Goal: Task Accomplishment & Management: Manage account settings

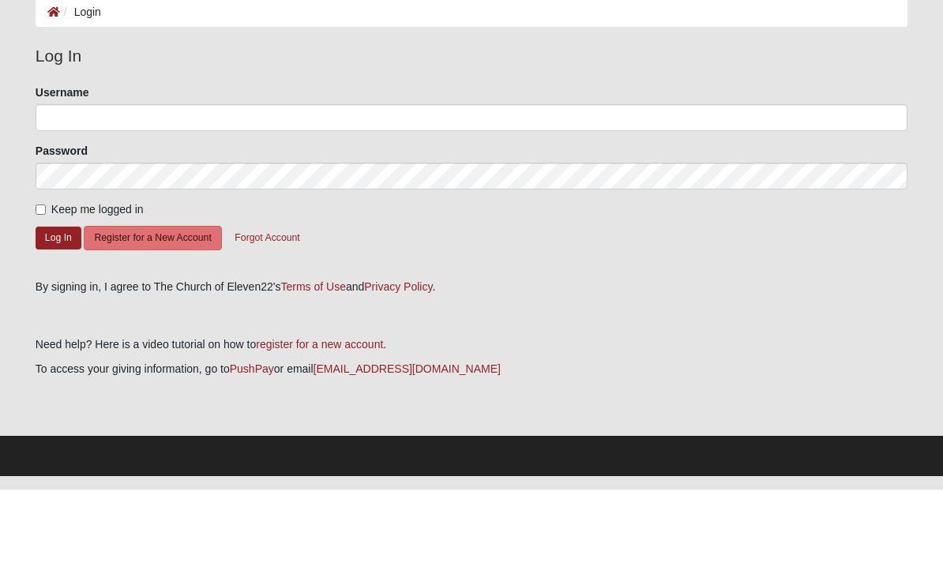
click at [501, 250] on form "Please correct the following: Username Password Keep me logged in Log In Regist…" at bounding box center [472, 260] width 872 height 183
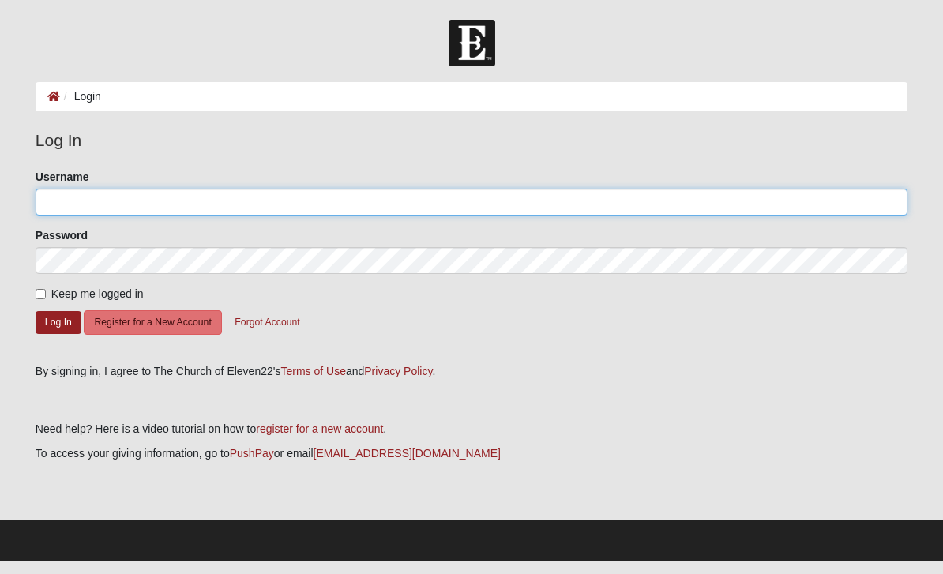
click at [158, 198] on input "Username" at bounding box center [472, 202] width 872 height 27
type input "RitaSantos"
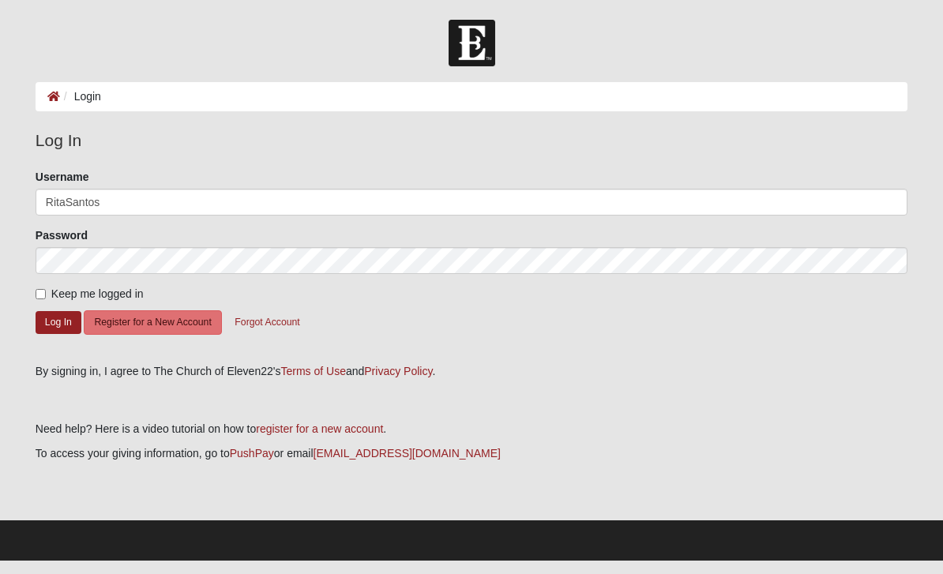
click at [43, 290] on input "Keep me logged in" at bounding box center [41, 294] width 10 height 10
checkbox input "true"
click at [58, 326] on button "Log In" at bounding box center [59, 322] width 46 height 23
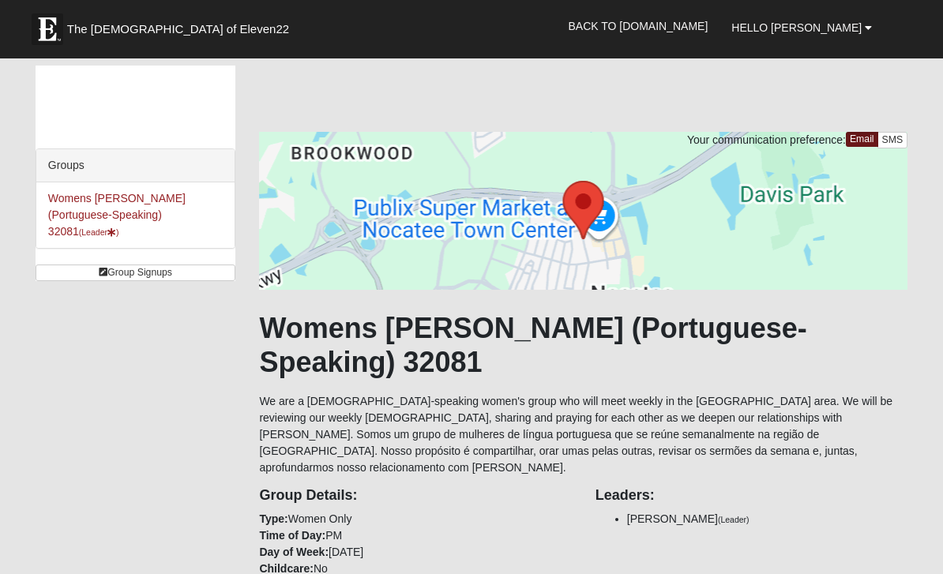
click at [136, 188] on li "Womens Santos (Portuguese-Speaking) 32081 (Leader )" at bounding box center [135, 216] width 199 height 66
click at [141, 194] on link "Womens Santos (Portuguese-Speaking) 32081 (Leader )" at bounding box center [116, 215] width 137 height 46
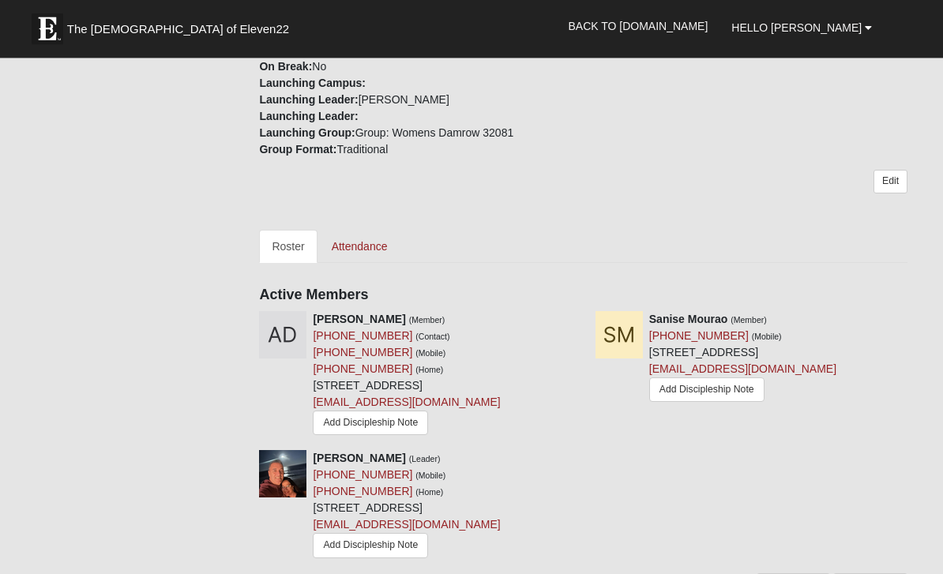
scroll to position [602, 0]
click at [373, 230] on link "Attendance" at bounding box center [359, 246] width 81 height 33
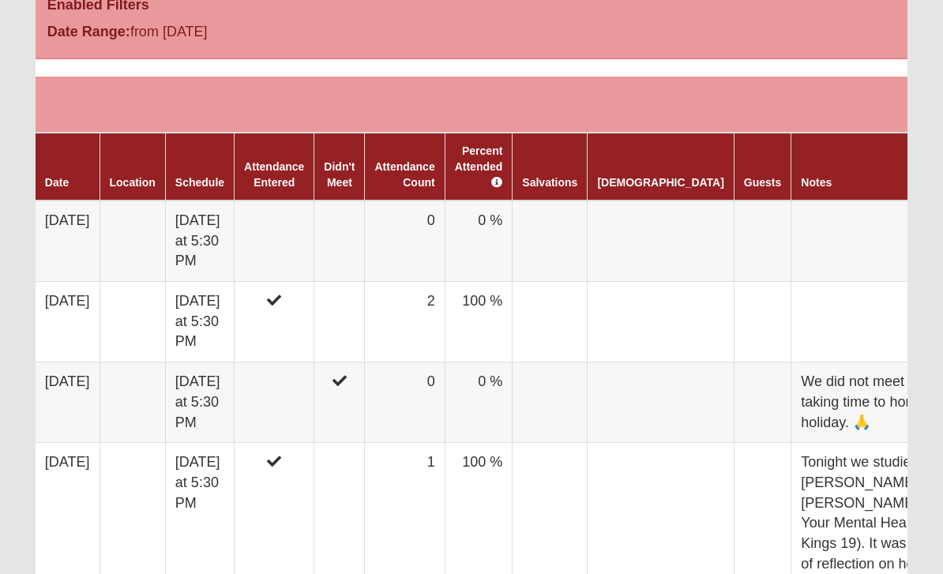
scroll to position [878, 0]
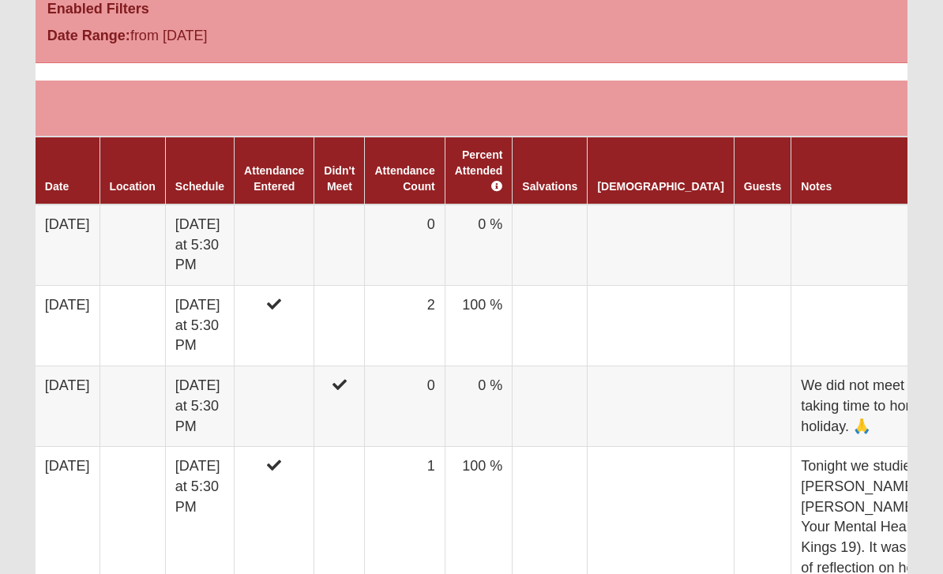
click at [293, 218] on td at bounding box center [275, 245] width 80 height 81
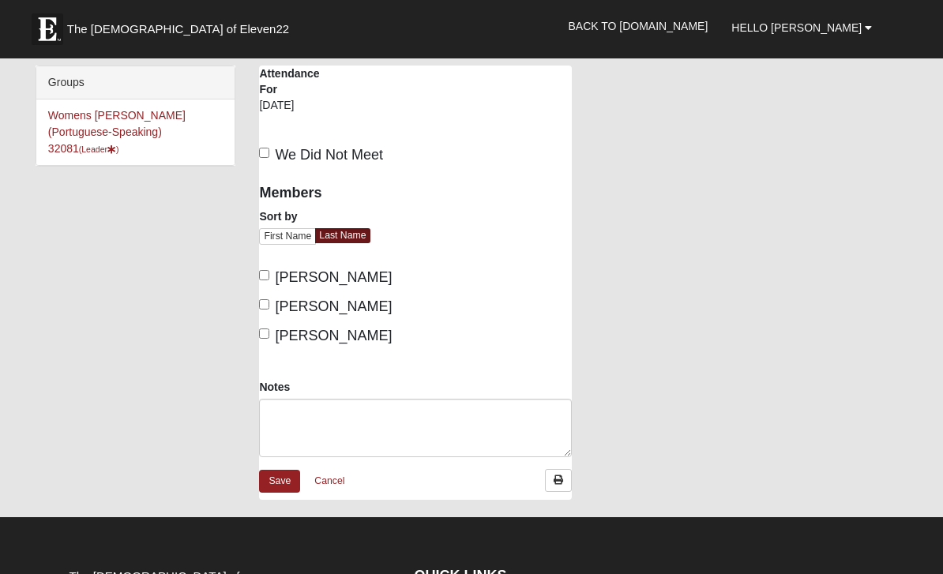
click at [276, 271] on span "De Almeida, Ana Paula" at bounding box center [333, 277] width 117 height 16
click at [269, 271] on input "De Almeida, Ana Paula" at bounding box center [264, 275] width 10 height 10
checkbox input "true"
click at [269, 310] on input "Mourao, Sanise" at bounding box center [264, 304] width 10 height 10
checkbox input "true"
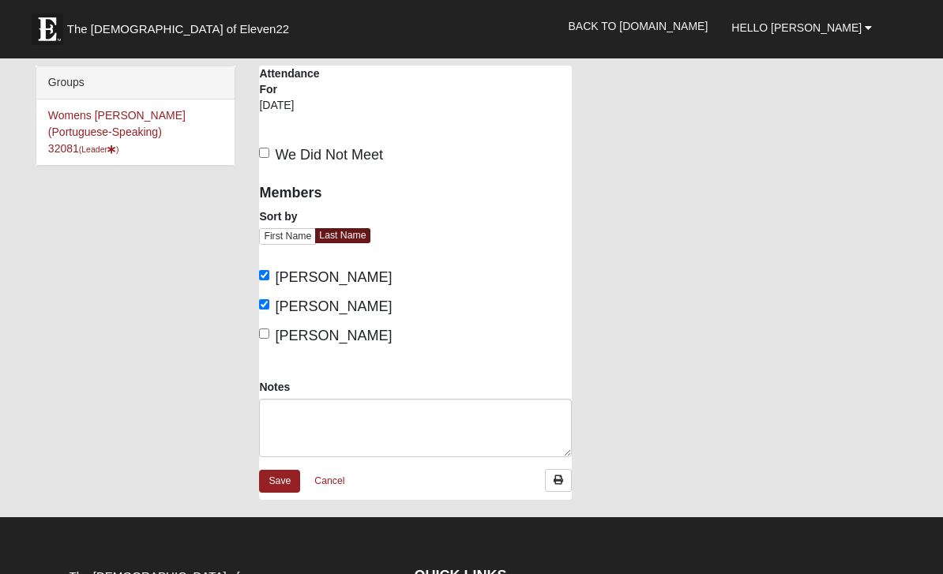
click at [278, 344] on span "Santos, Rita" at bounding box center [333, 336] width 117 height 16
click at [269, 339] on input "Santos, Rita" at bounding box center [264, 334] width 10 height 10
checkbox input "true"
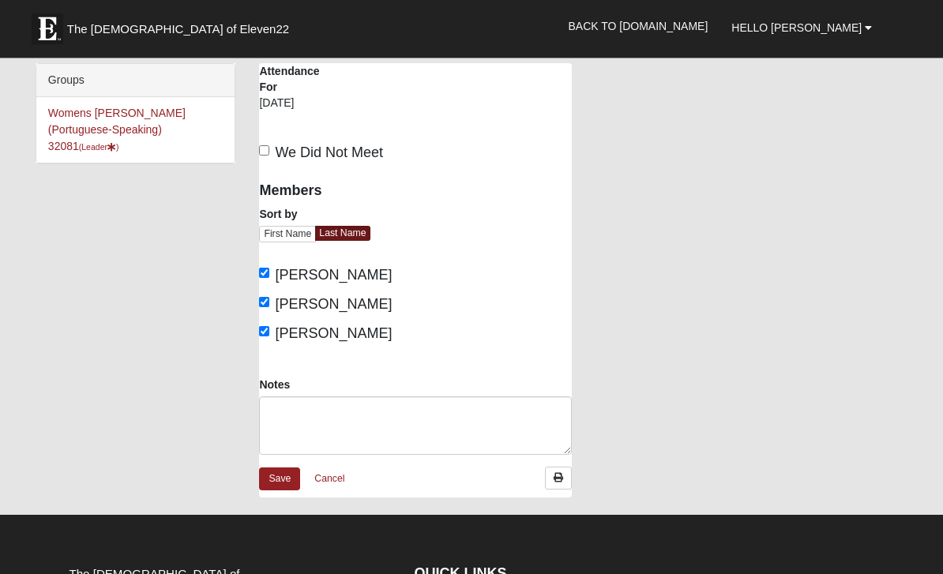
scroll to position [3, 0]
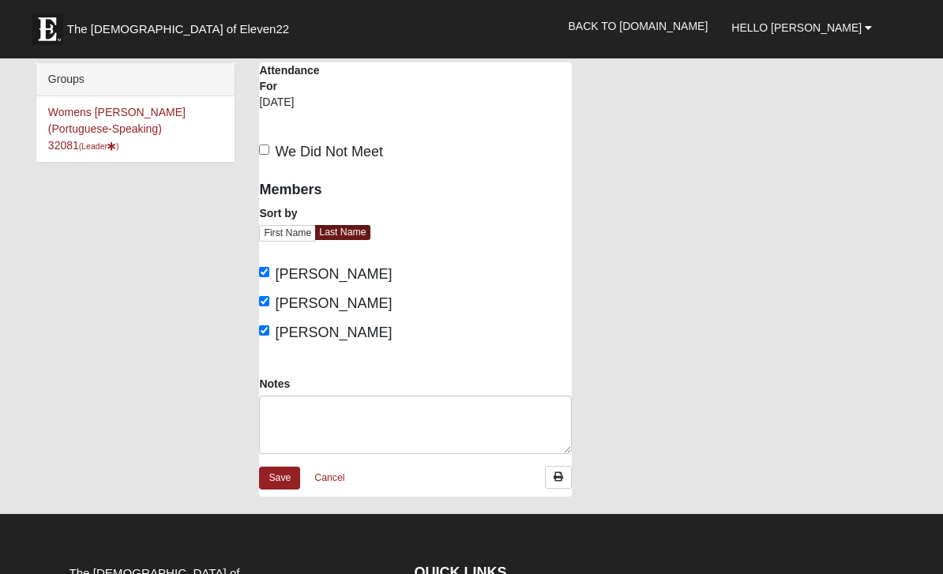
click at [277, 490] on link "Save" at bounding box center [279, 478] width 41 height 23
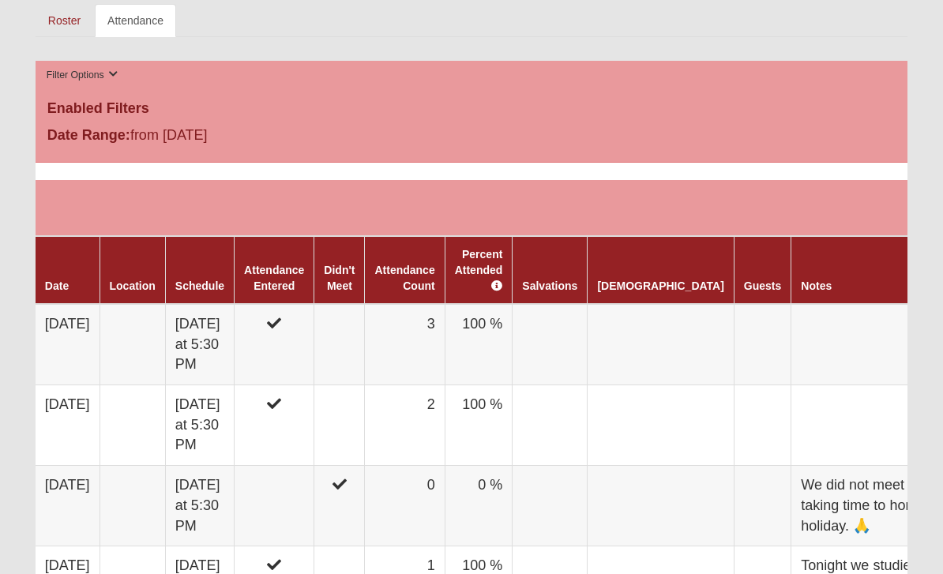
scroll to position [777, 0]
